Goal: Ask a question

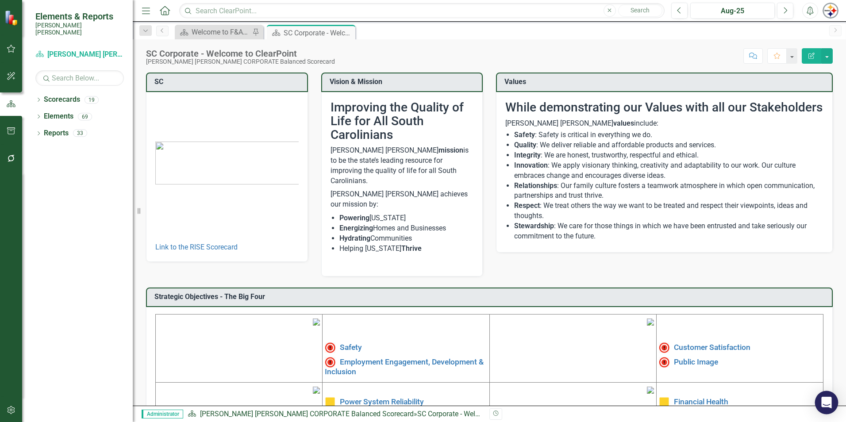
click at [826, 408] on div "Open Intercom Messenger" at bounding box center [826, 402] width 23 height 23
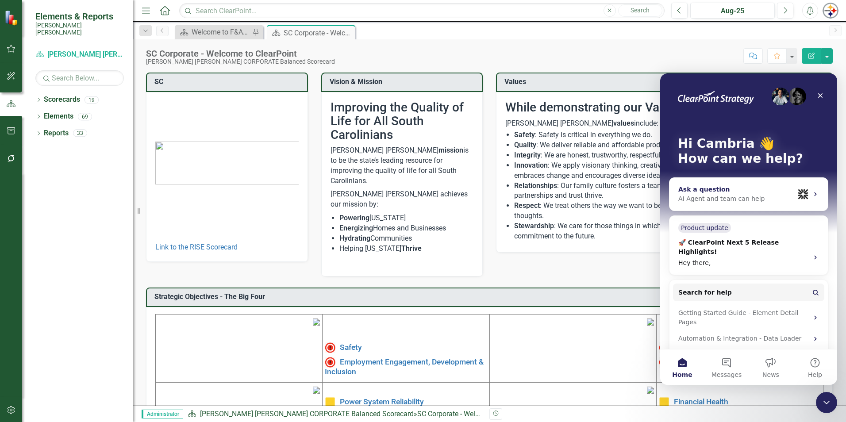
click at [721, 201] on div "AI Agent and team can help" at bounding box center [736, 198] width 116 height 9
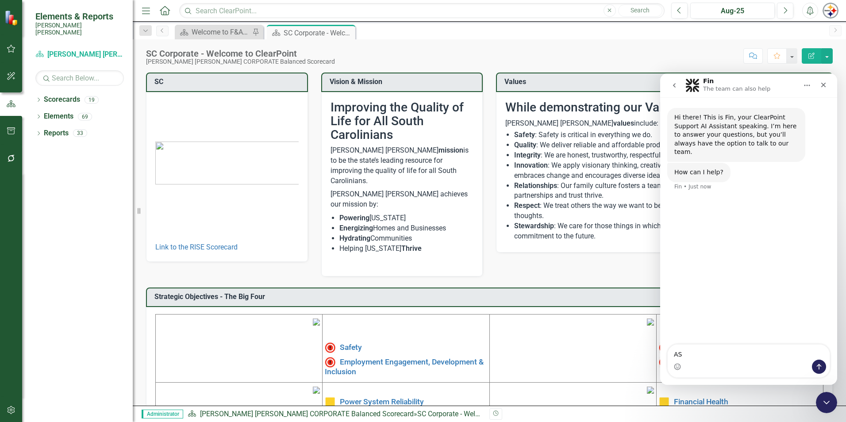
type textarea "A"
click at [673, 82] on icon "go back" at bounding box center [674, 85] width 7 height 7
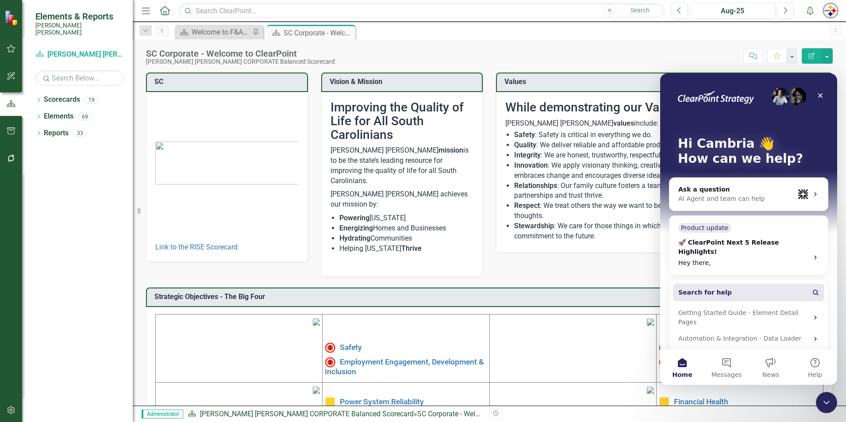
click at [738, 284] on button "Search for help" at bounding box center [748, 293] width 151 height 18
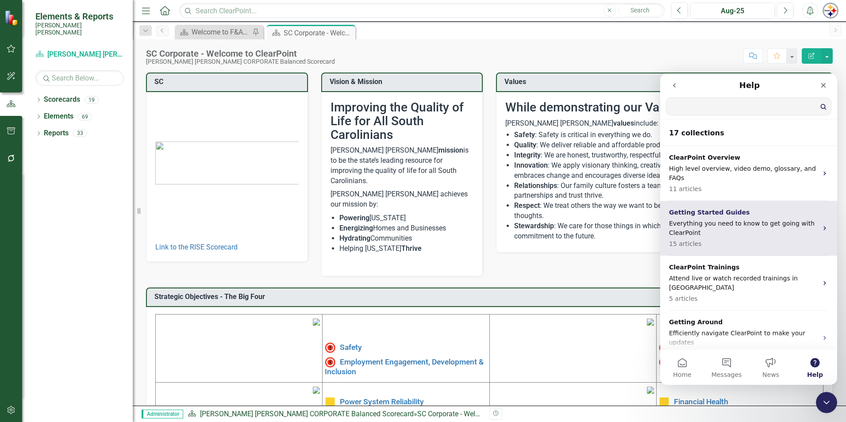
type input "A"
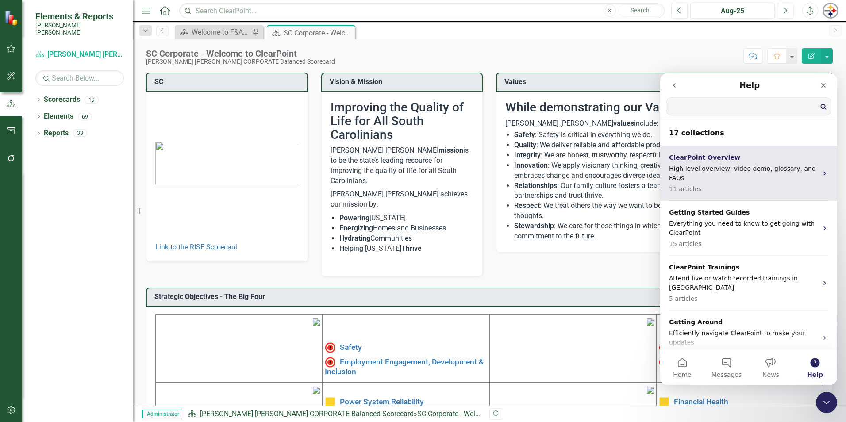
click at [714, 158] on p "ClearPoint Overview" at bounding box center [743, 157] width 149 height 9
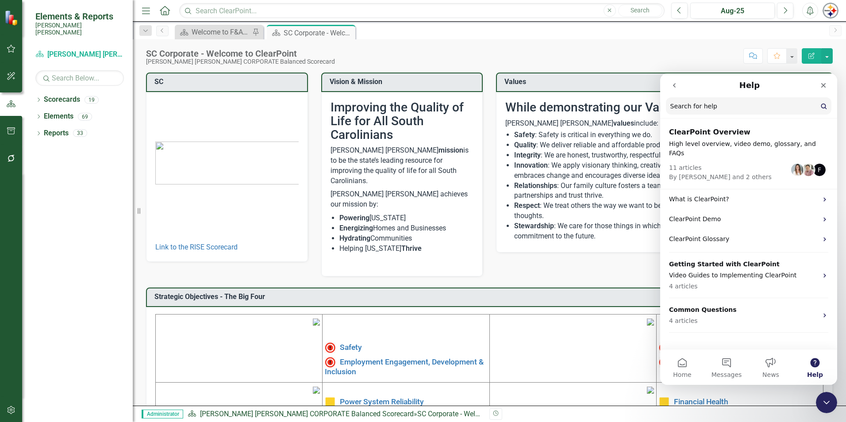
click at [673, 87] on icon "go back" at bounding box center [674, 85] width 7 height 7
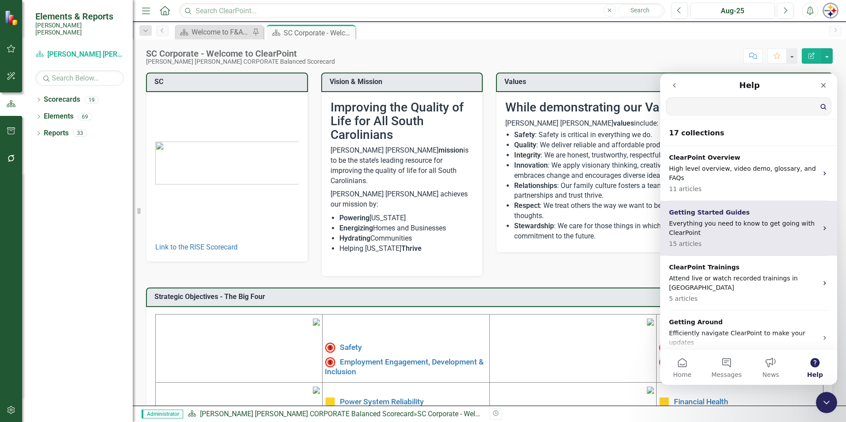
click at [721, 219] on p "Everything you need to know to get going with ClearPoint" at bounding box center [743, 228] width 149 height 19
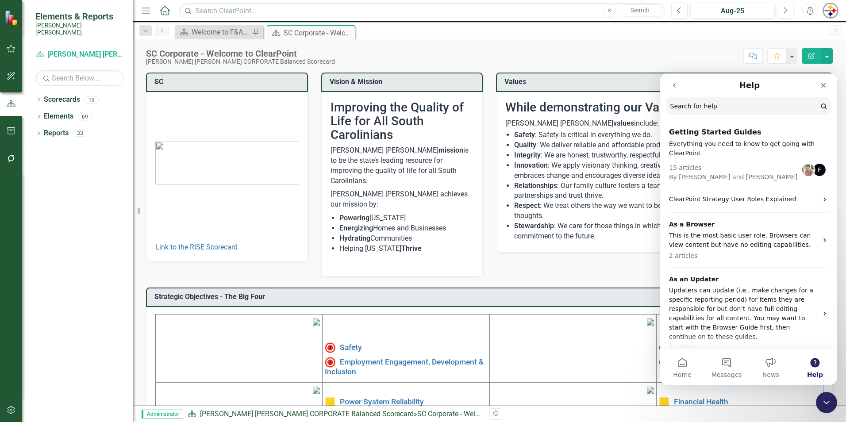
click at [674, 88] on icon "go back" at bounding box center [674, 85] width 7 height 7
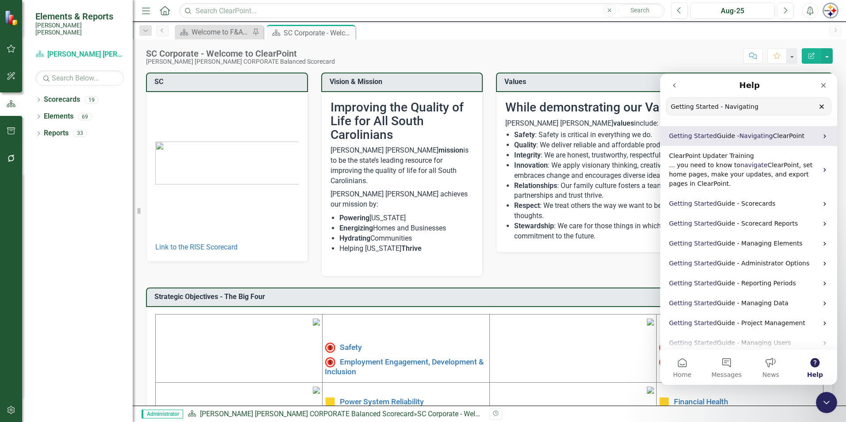
type input "Getting Started - Navigating"
click at [749, 138] on span "Navigating" at bounding box center [756, 135] width 34 height 7
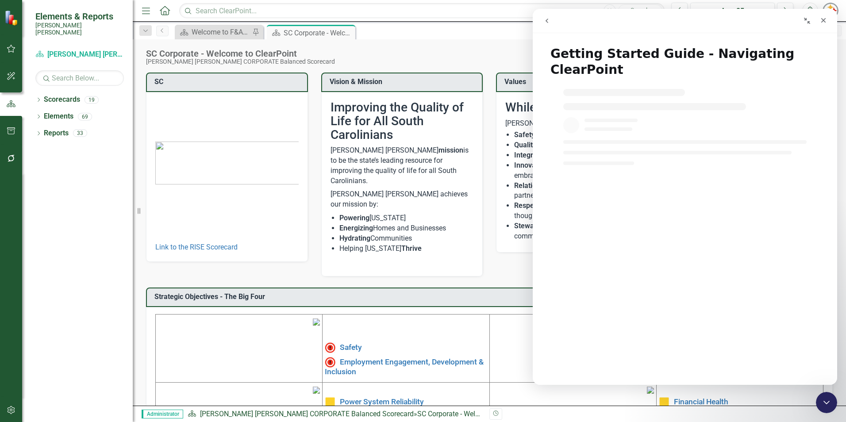
drag, startPoint x: 844, startPoint y: 88, endPoint x: 291, endPoint y: 78, distance: 553.1
click at [546, 24] on icon "go back" at bounding box center [546, 20] width 7 height 7
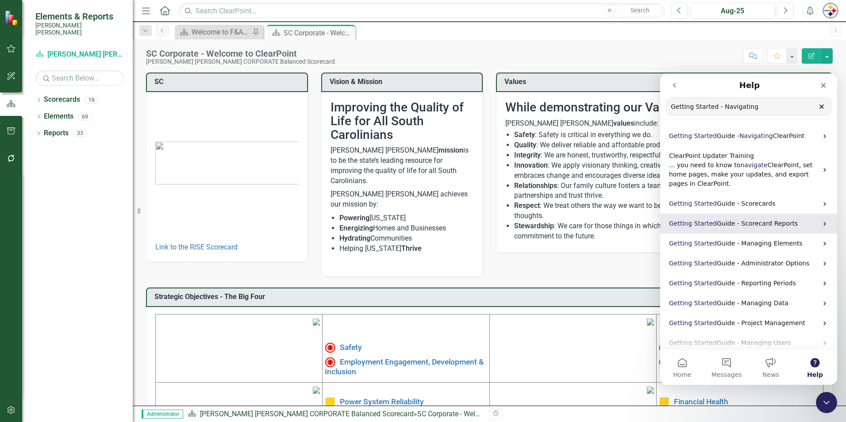
click at [763, 225] on span "Guide - Scorecard Reports" at bounding box center [757, 223] width 81 height 7
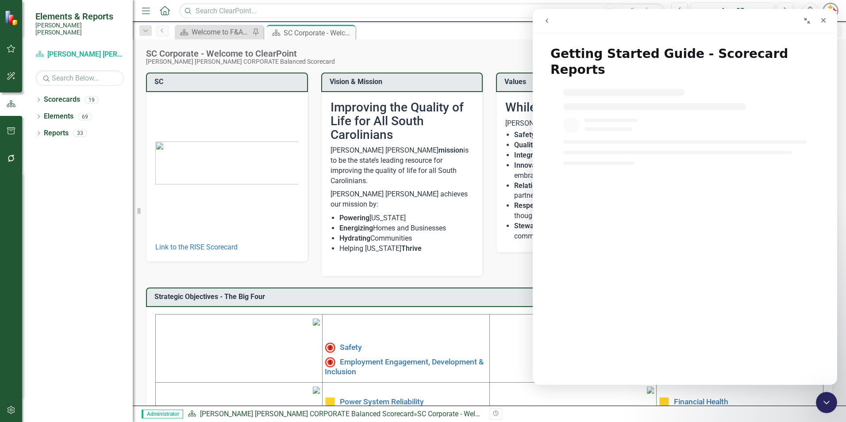
click at [543, 25] on button "go back" at bounding box center [546, 20] width 17 height 17
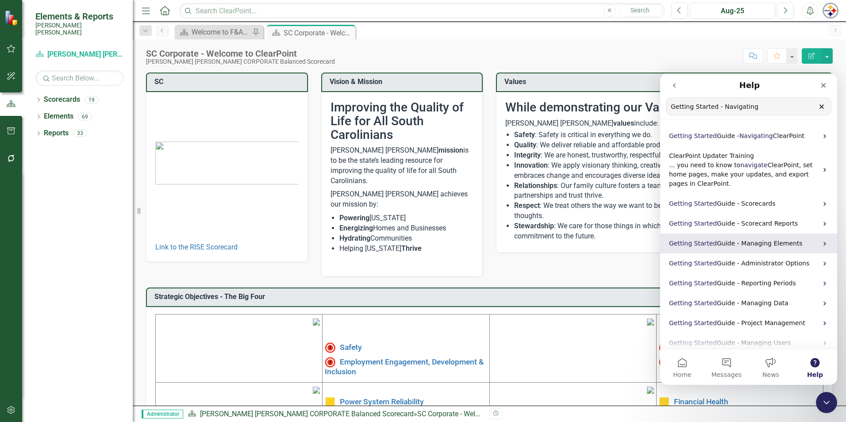
click at [754, 251] on div "Getting Started Guide - Managing Elements" at bounding box center [748, 244] width 177 height 20
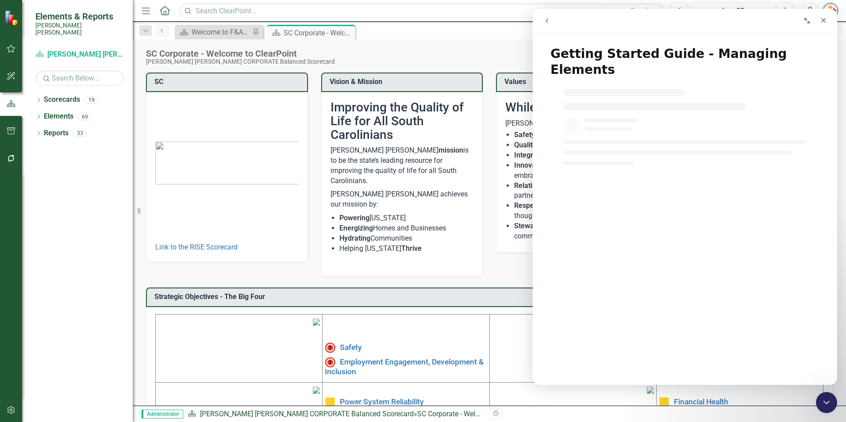
click at [549, 24] on icon "go back" at bounding box center [546, 20] width 7 height 7
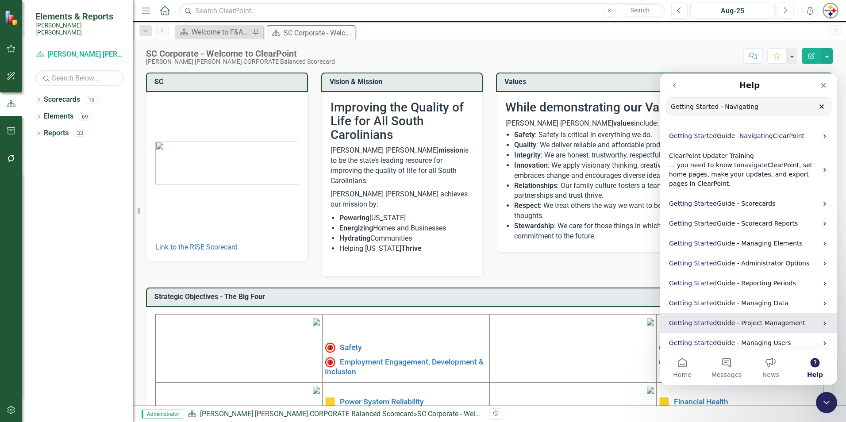
scroll to position [4, 0]
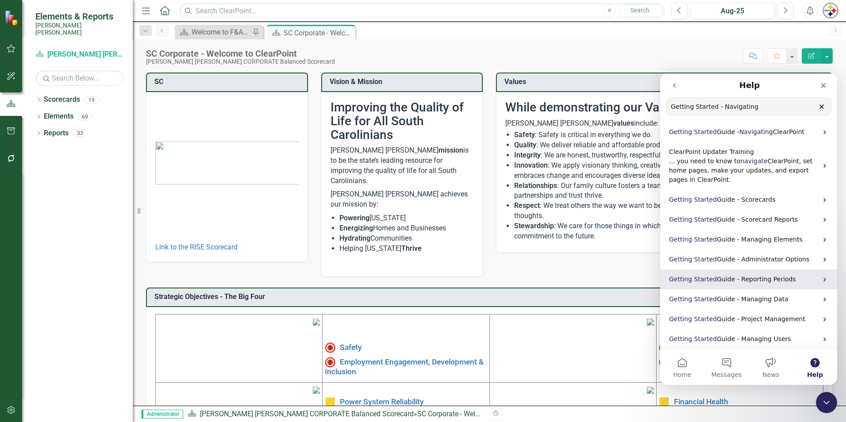
click at [760, 278] on span "Guide - Reporting Periods" at bounding box center [756, 279] width 79 height 7
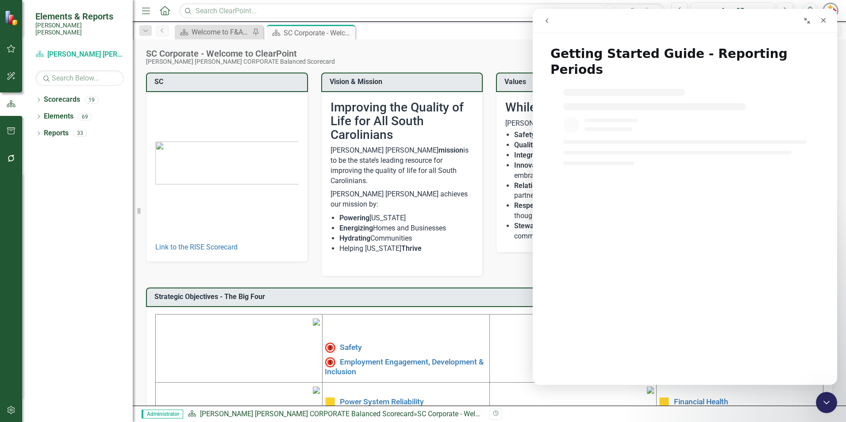
click at [548, 23] on icon "go back" at bounding box center [546, 20] width 7 height 7
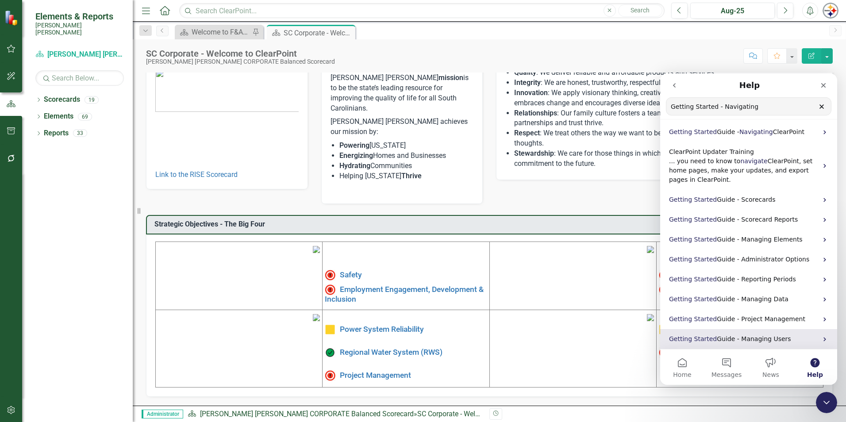
click at [759, 341] on span "Guide - Managing Users" at bounding box center [754, 338] width 74 height 7
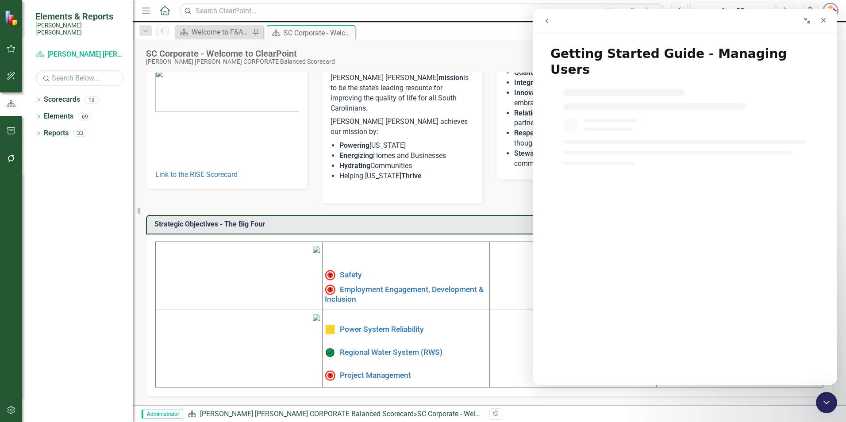
click at [549, 23] on icon "go back" at bounding box center [546, 20] width 7 height 7
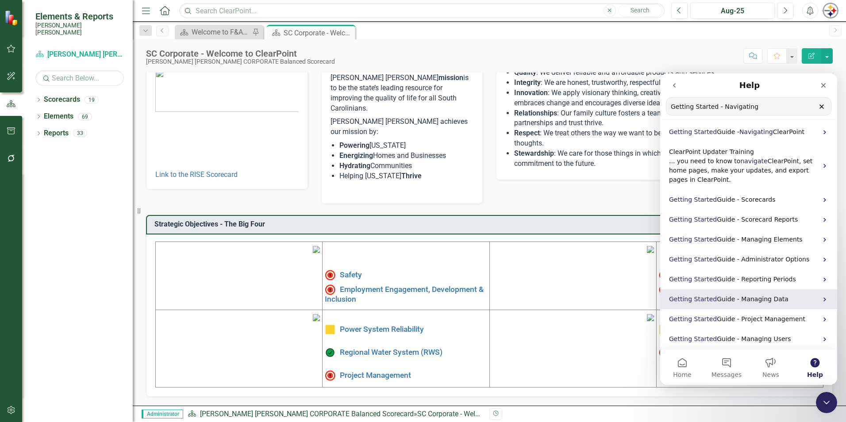
click at [769, 298] on span "Guide - Managing Data" at bounding box center [753, 299] width 72 height 7
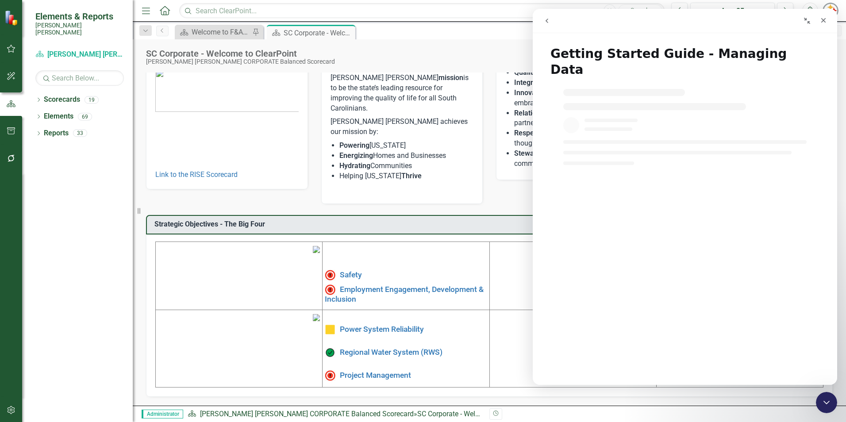
click at [546, 19] on icon "go back" at bounding box center [546, 20] width 7 height 7
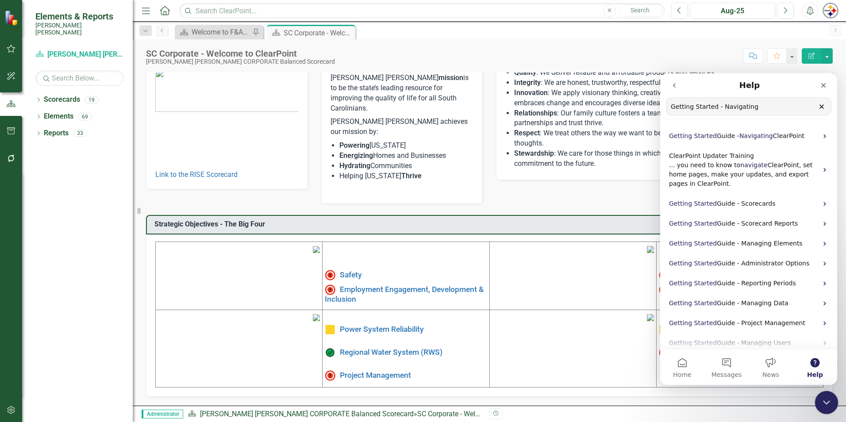
click at [825, 409] on div "Close Intercom Messenger" at bounding box center [825, 401] width 21 height 21
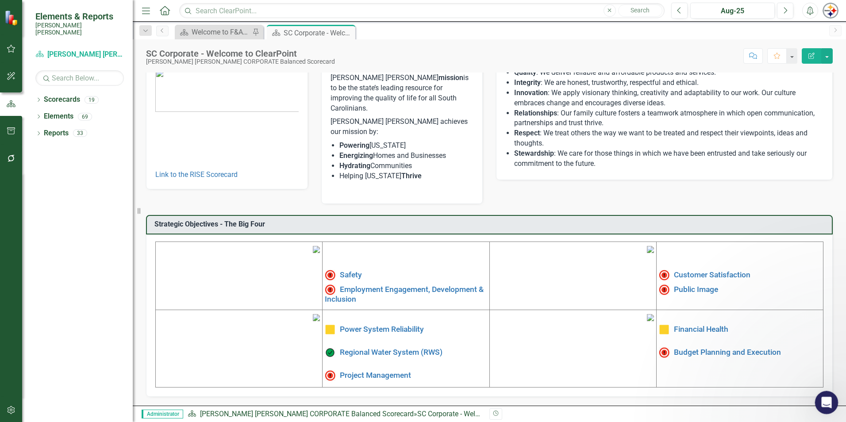
scroll to position [0, 0]
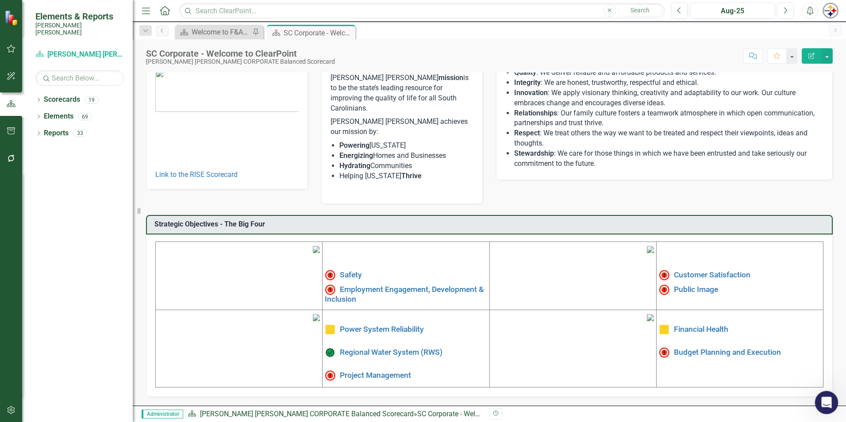
click at [826, 405] on icon "Open Intercom Messenger" at bounding box center [825, 401] width 15 height 15
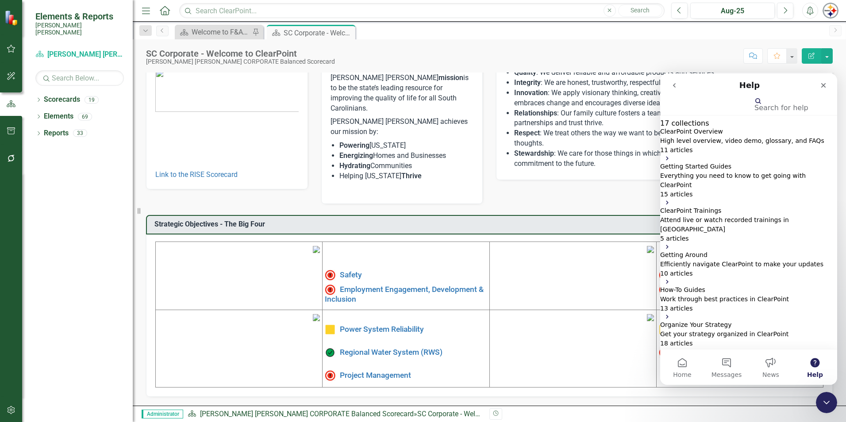
click at [675, 87] on icon "go back" at bounding box center [674, 85] width 3 height 4
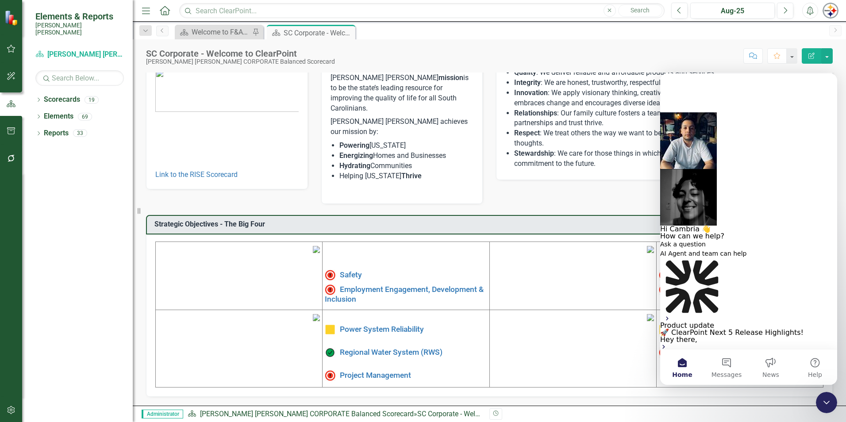
click at [717, 112] on img "Intercom messenger" at bounding box center [688, 140] width 57 height 57
click at [729, 367] on button "Messages" at bounding box center [726, 367] width 44 height 35
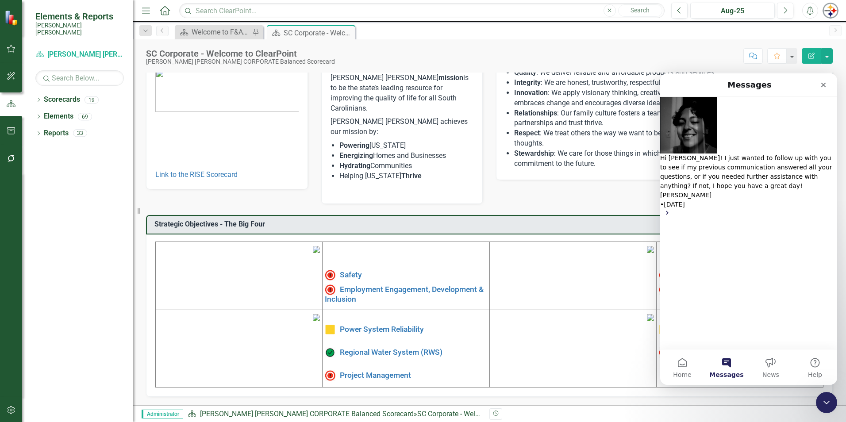
click at [705, 154] on span "Hi [PERSON_NAME]! I just wanted to follow up with you to see if my previous com…" at bounding box center [746, 171] width 172 height 35
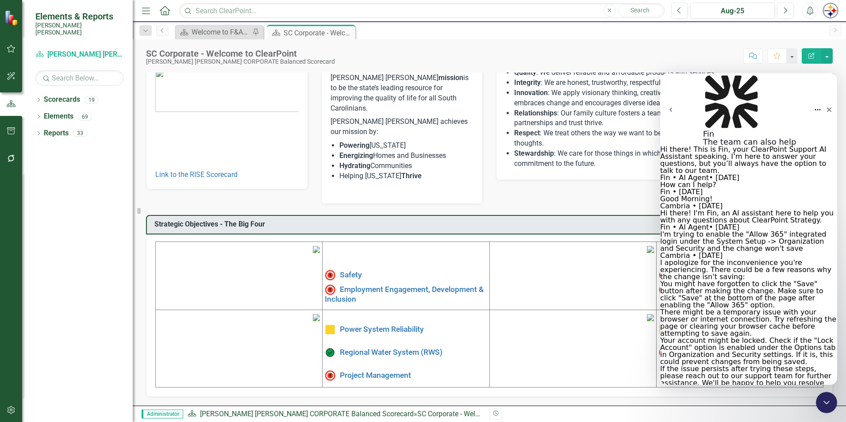
scroll to position [2021, 0]
click at [672, 108] on icon "go back" at bounding box center [670, 110] width 3 height 4
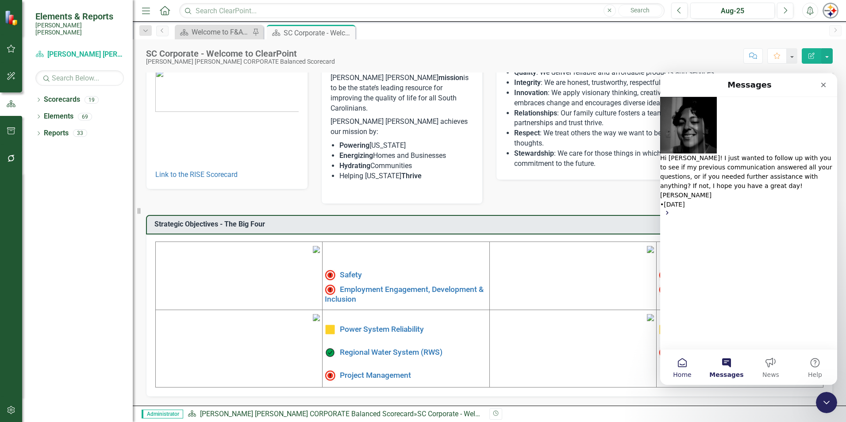
click at [685, 370] on button "Home" at bounding box center [682, 367] width 44 height 35
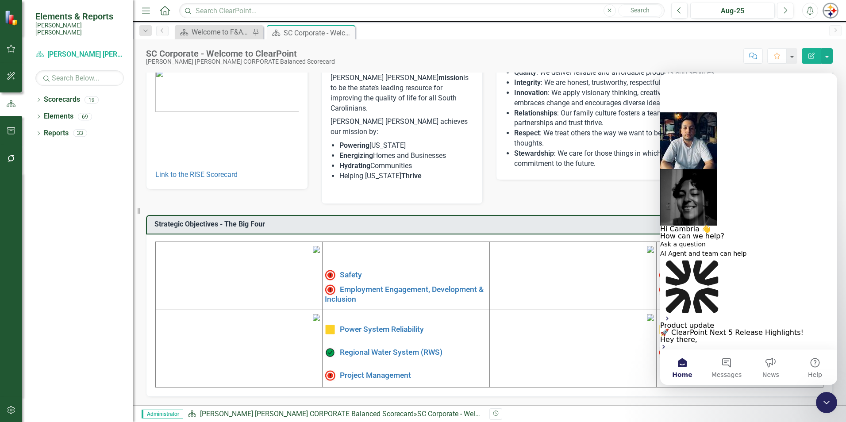
scroll to position [20, 0]
click at [775, 365] on div "Getting Started Guide - Element Detail Pages" at bounding box center [748, 369] width 177 height 9
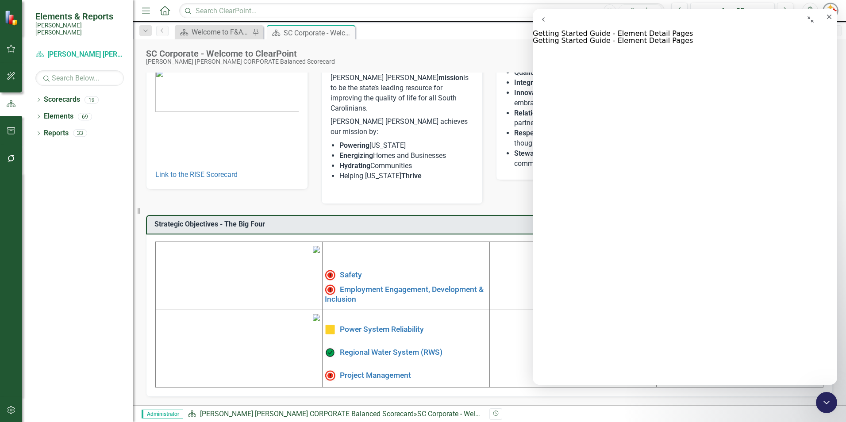
click at [545, 22] on icon "go back" at bounding box center [543, 19] width 3 height 4
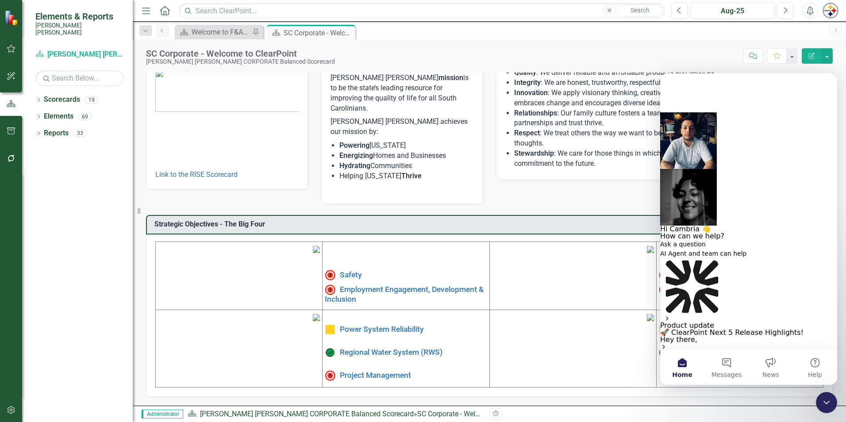
click at [747, 381] on div "Automation & Integration - Data Loader" at bounding box center [748, 385] width 177 height 9
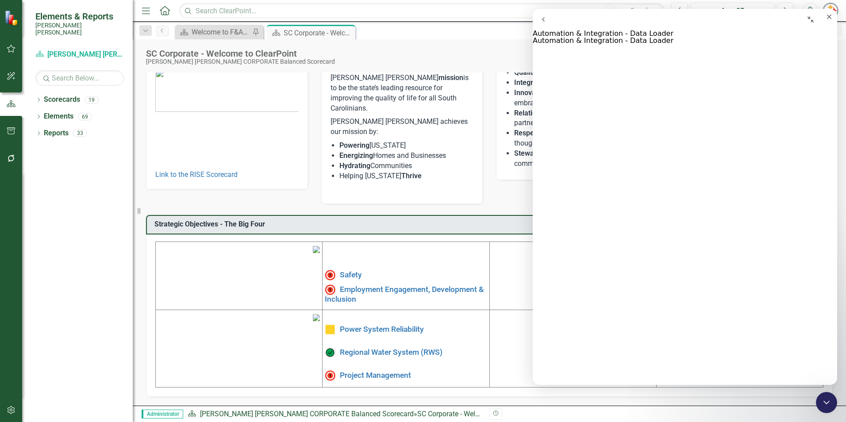
click at [584, 44] on div "Intercom messenger" at bounding box center [685, 44] width 304 height 0
click at [547, 21] on icon "go back" at bounding box center [543, 19] width 7 height 7
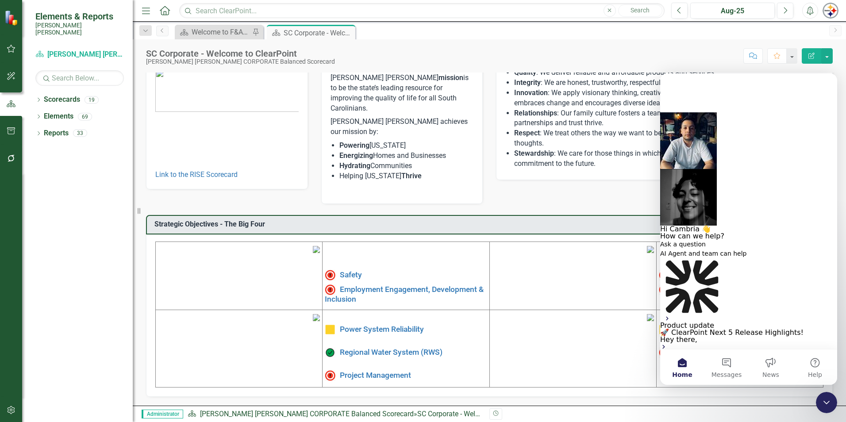
click at [713, 365] on div "Getting Started Guide - Element Detail Pages" at bounding box center [748, 369] width 177 height 9
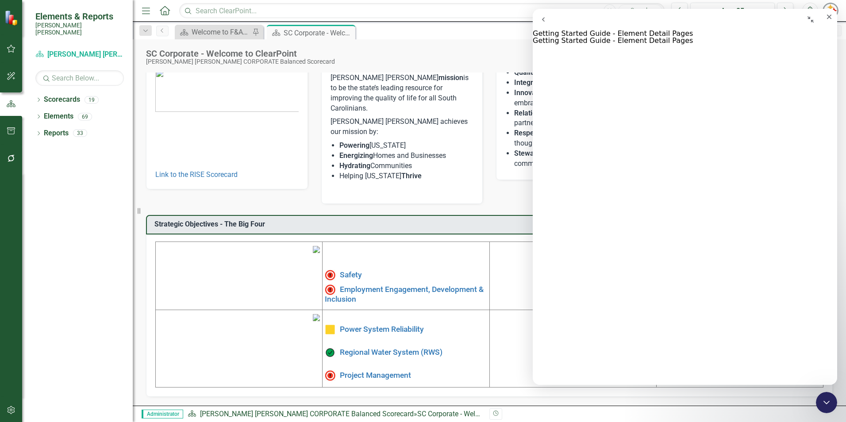
click at [550, 27] on button "go back" at bounding box center [543, 19] width 21 height 21
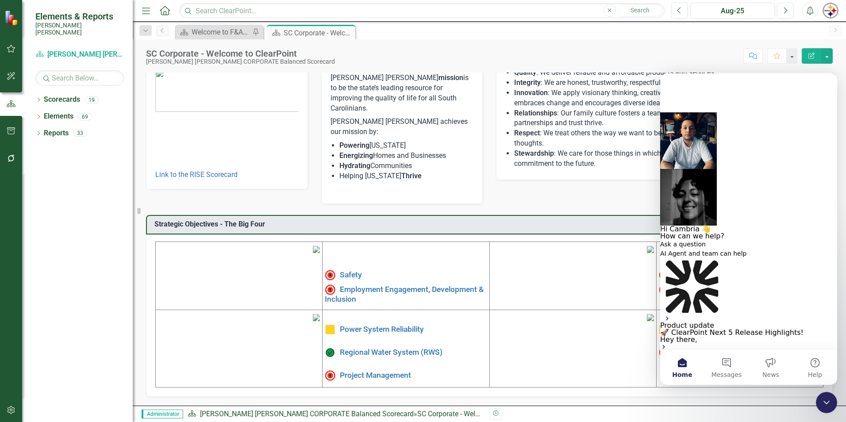
click at [714, 350] on button "Search for help" at bounding box center [687, 357] width 54 height 14
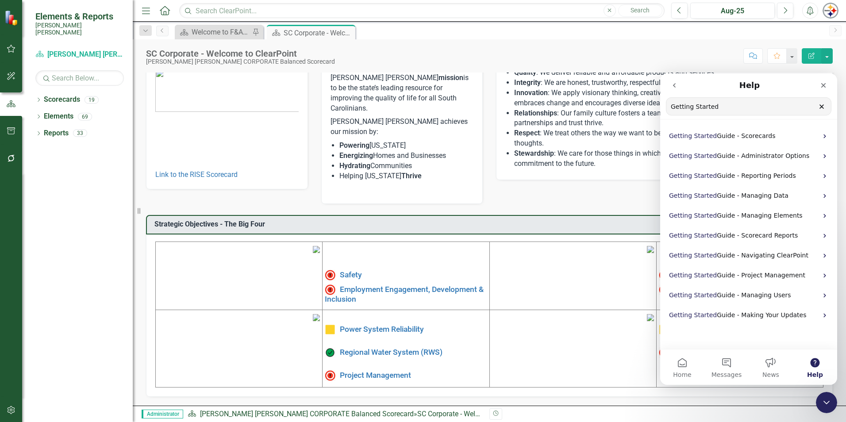
type input "Getting Started"
click at [694, 132] on span "Started" at bounding box center [705, 135] width 23 height 7
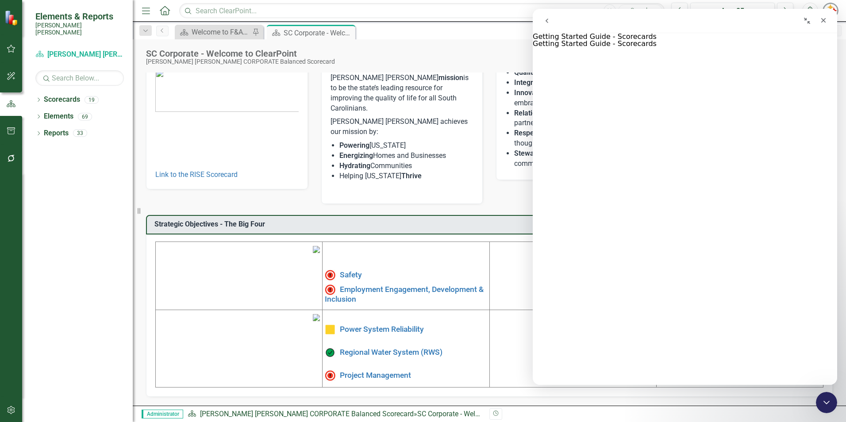
click at [546, 24] on button "go back" at bounding box center [546, 20] width 17 height 17
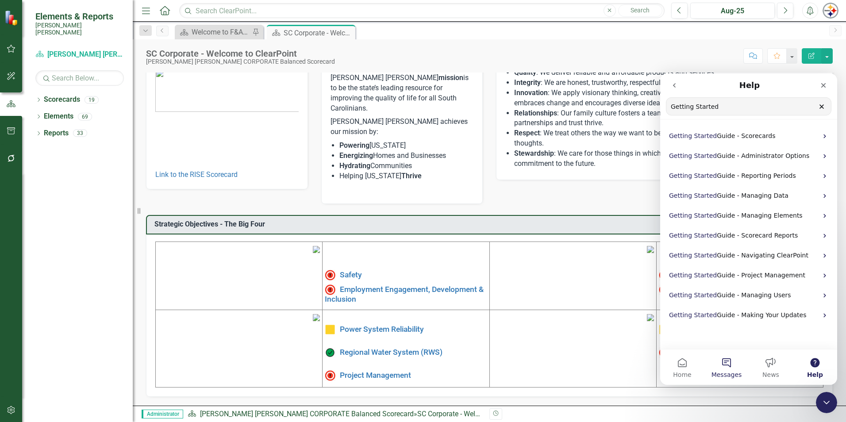
click at [726, 377] on span "Messages" at bounding box center [726, 375] width 31 height 6
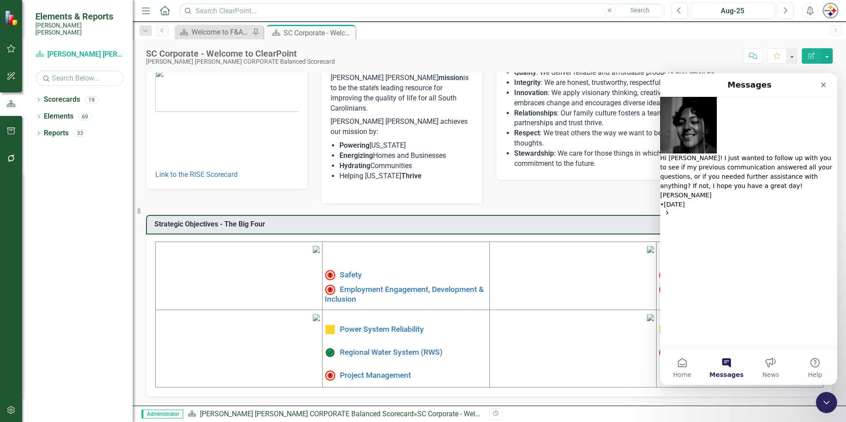
click at [671, 209] on icon "Intercom messenger" at bounding box center [667, 212] width 7 height 7
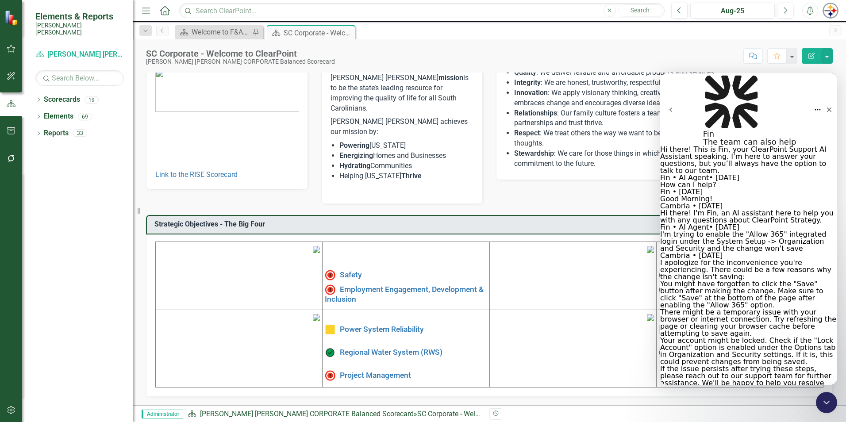
scroll to position [2021, 0]
click at [672, 108] on icon "go back" at bounding box center [670, 110] width 3 height 4
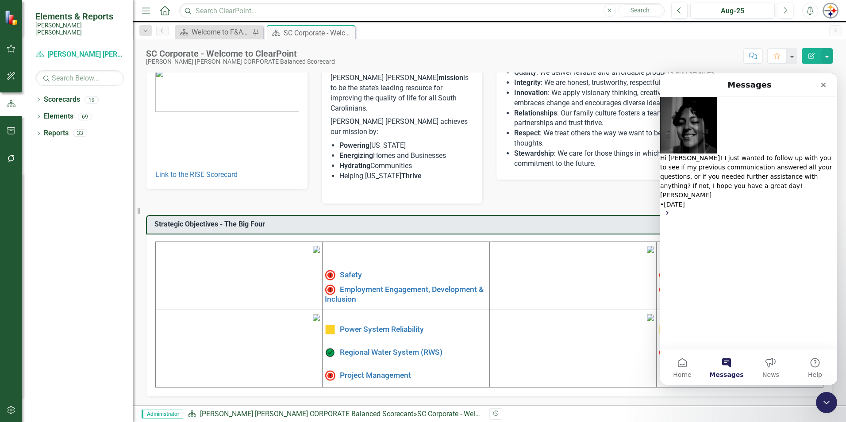
scroll to position [0, 0]
click at [712, 385] on button "Ask a question" at bounding box center [686, 392] width 52 height 14
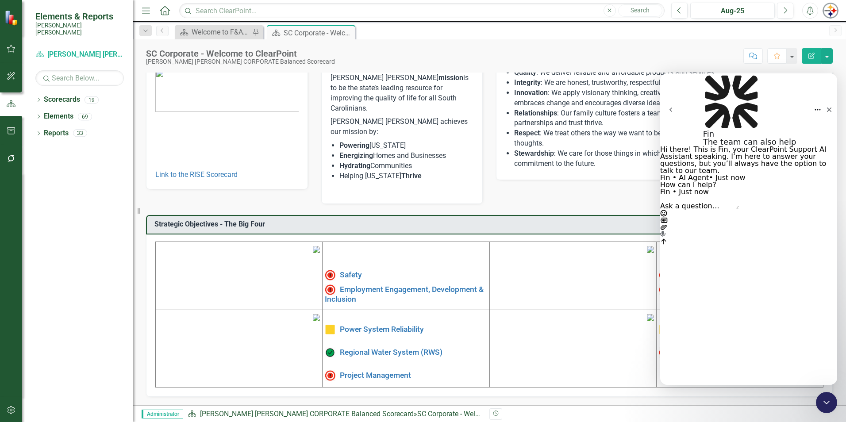
click at [674, 106] on icon "go back" at bounding box center [670, 109] width 7 height 7
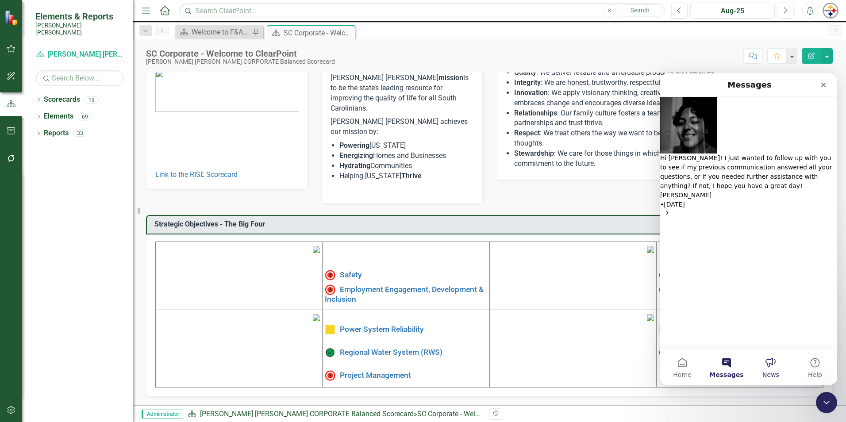
click at [781, 371] on button "News" at bounding box center [771, 367] width 44 height 35
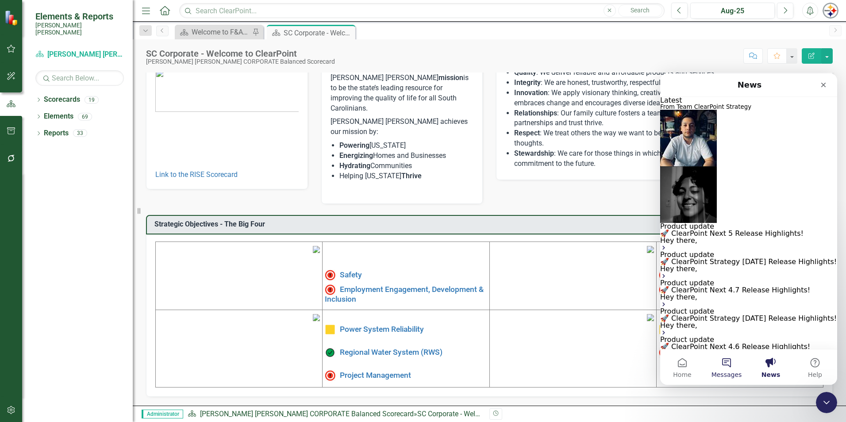
click at [736, 369] on button "Messages" at bounding box center [726, 367] width 44 height 35
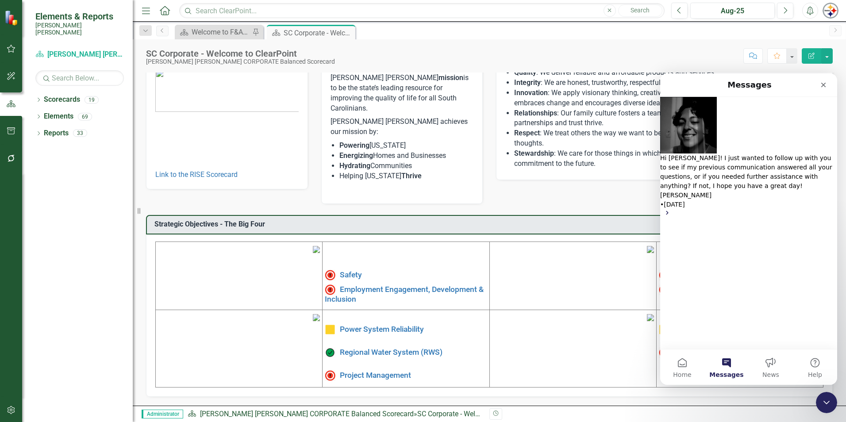
click at [712, 385] on button "Ask a question" at bounding box center [686, 392] width 52 height 14
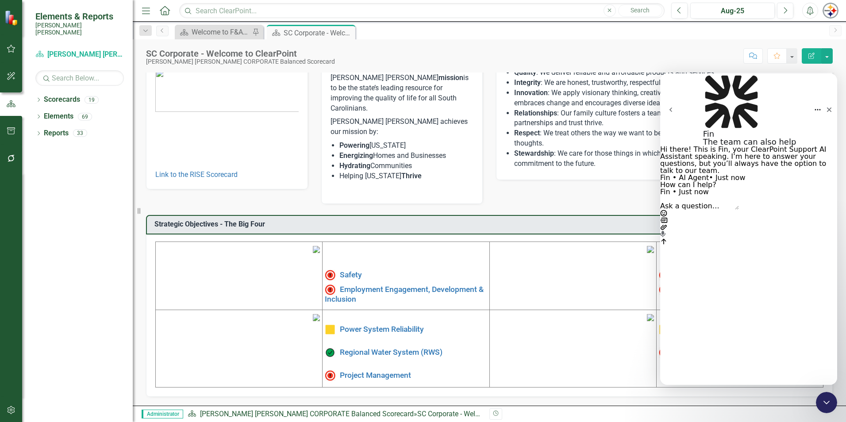
type textarea "H"
type textarea "Hello!"
type textarea "Hello! I'm trying to access the attach"
click at [672, 106] on icon "go back" at bounding box center [670, 109] width 7 height 7
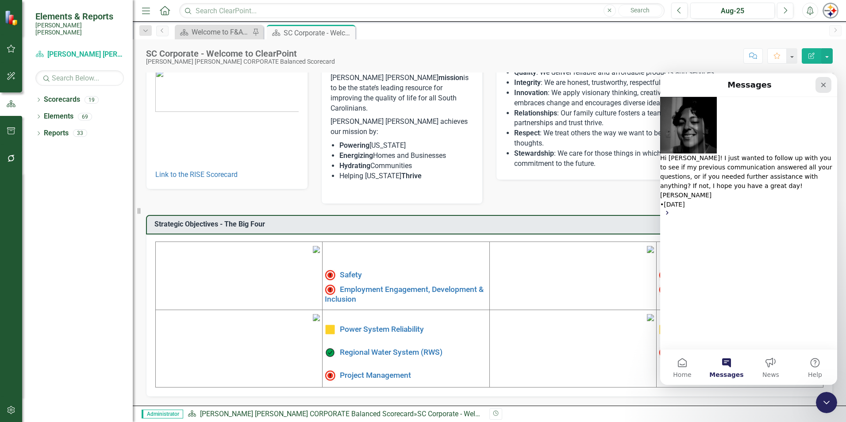
click at [820, 86] on icon "Close" at bounding box center [823, 84] width 7 height 7
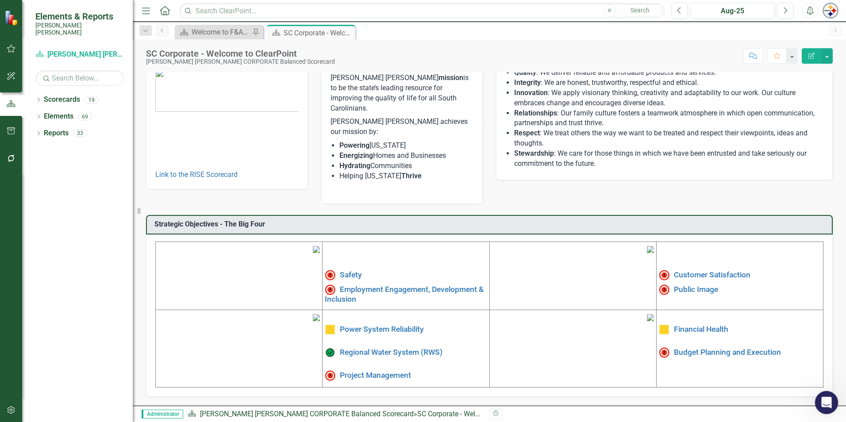
click at [827, 404] on icon "Open Intercom Messenger" at bounding box center [825, 401] width 15 height 15
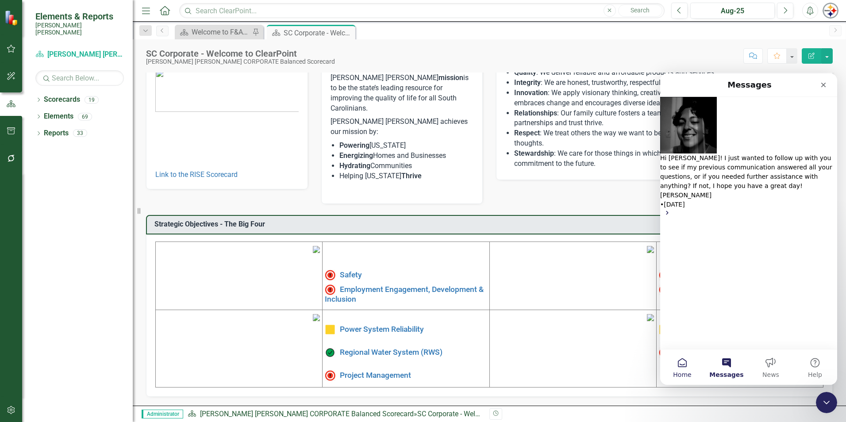
click at [688, 372] on span "Home" at bounding box center [682, 375] width 18 height 6
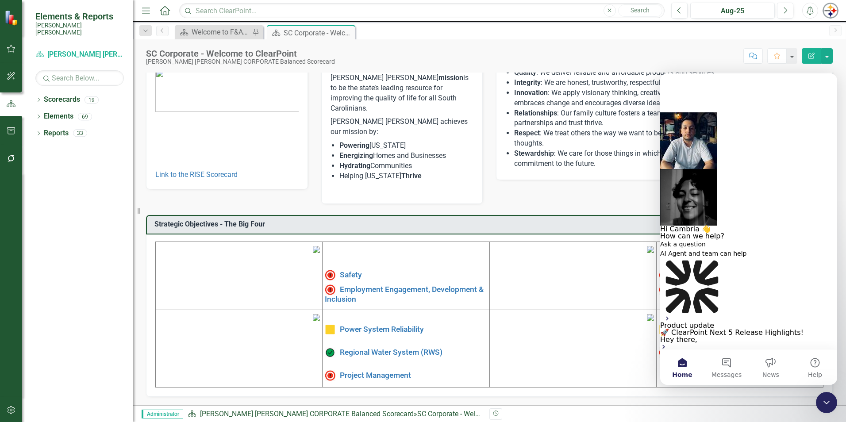
click at [714, 350] on button "Search for help" at bounding box center [687, 357] width 54 height 14
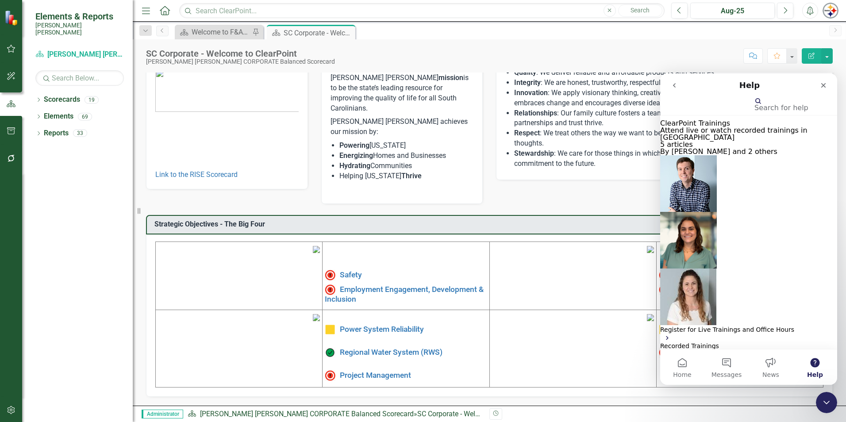
click at [673, 89] on button "go back" at bounding box center [674, 85] width 17 height 17
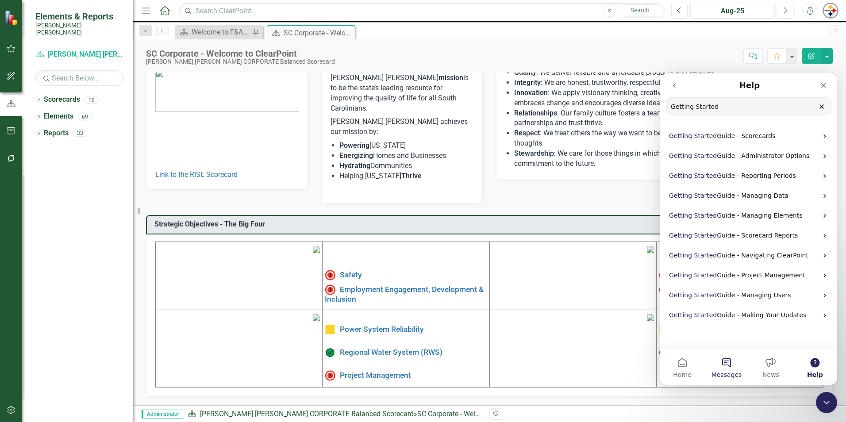
type input "Getting Started"
click at [725, 376] on span "Messages" at bounding box center [726, 375] width 31 height 6
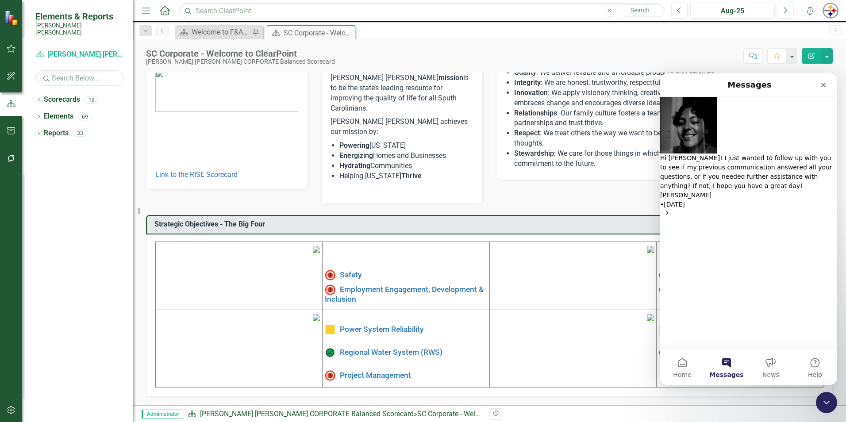
click at [712, 385] on button "Ask a question" at bounding box center [686, 392] width 52 height 14
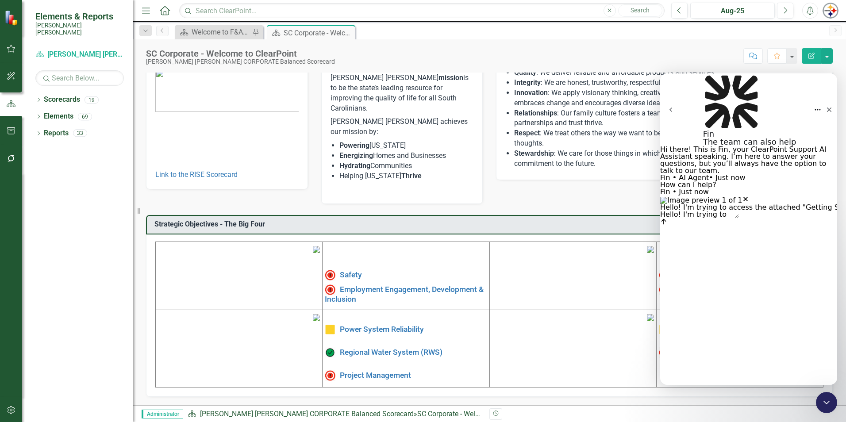
click at [739, 218] on textarea "Hello! I'm trying to access the attached "Getting Started " links that's in the…" at bounding box center [699, 214] width 79 height 7
click at [739, 218] on textarea "Hello! I'm trying to access the "Getting Started " links that's in the attached…" at bounding box center [699, 214] width 79 height 7
click at [739, 218] on textarea "Hello! I'm trying to access the "Getting Started " links in the Help section th…" at bounding box center [699, 214] width 79 height 7
drag, startPoint x: 769, startPoint y: 356, endPoint x: 730, endPoint y: 356, distance: 39.4
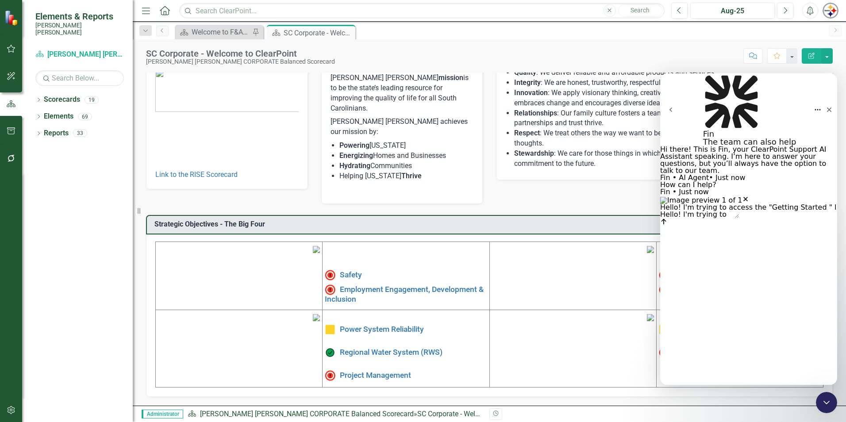
click at [730, 218] on textarea "Hello! I'm trying to access the "Getting Started " links in the Help section th…" at bounding box center [699, 214] width 79 height 7
click at [772, 225] on div "Intercom messenger" at bounding box center [748, 221] width 177 height 7
drag, startPoint x: 772, startPoint y: 357, endPoint x: 744, endPoint y: 355, distance: 28.3
click at [739, 218] on textarea "Hello! I'm trying to access the "Getting Started " links in the Help section th…" at bounding box center [699, 214] width 79 height 7
type textarea "Hello! I'm trying to access the "Getting Started " links in the Help section th…"
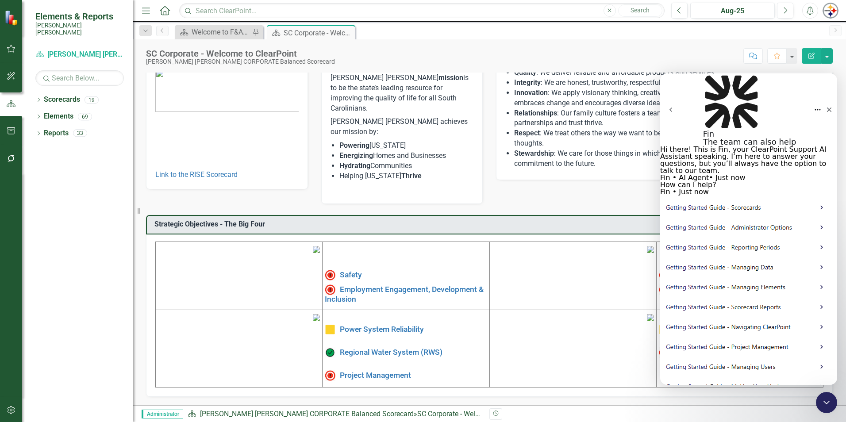
scroll to position [235, 0]
type textarea "C"
